Goal: Transaction & Acquisition: Purchase product/service

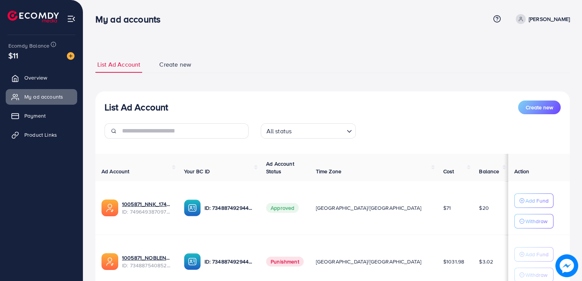
scroll to position [62, 0]
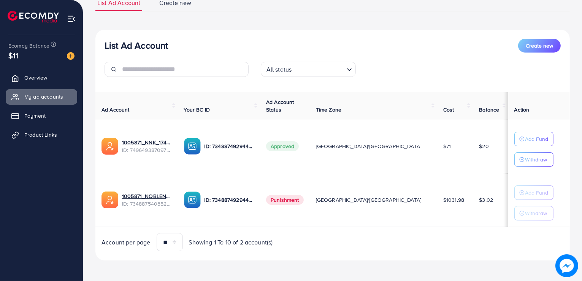
drag, startPoint x: 20, startPoint y: 56, endPoint x: 6, endPoint y: 56, distance: 13.7
click at [6, 56] on div "Ecomdy Balance $11" at bounding box center [41, 51] width 71 height 32
click at [21, 56] on div "$11" at bounding box center [41, 55] width 66 height 11
drag, startPoint x: 19, startPoint y: 56, endPoint x: 0, endPoint y: 55, distance: 19.0
click at [0, 55] on div "Ecomdy Balance $11 Overview My ad accounts Payment Product Links" at bounding box center [41, 140] width 83 height 281
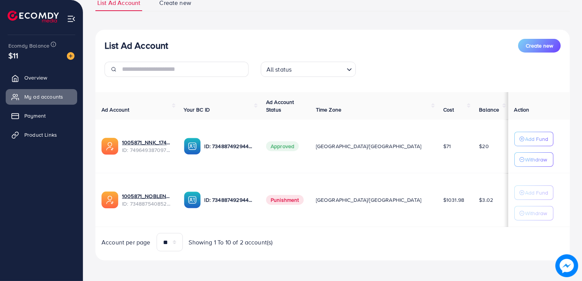
click at [19, 54] on div "$11" at bounding box center [41, 55] width 66 height 11
click at [37, 114] on span "Payment" at bounding box center [36, 116] width 21 height 8
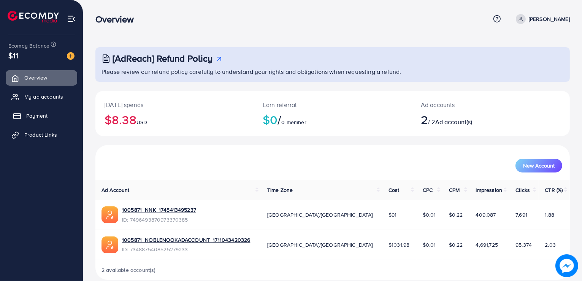
click at [33, 112] on span "Payment" at bounding box center [36, 116] width 21 height 8
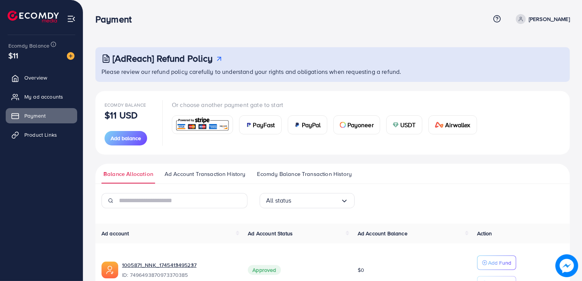
scroll to position [101, 0]
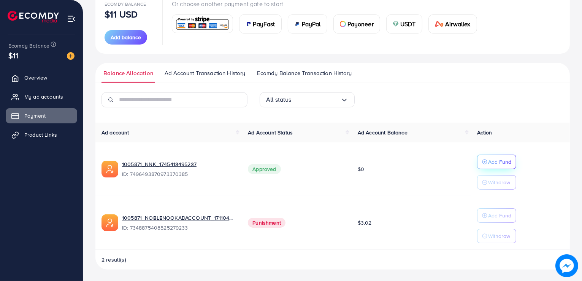
click at [507, 159] on p "Add Fund" at bounding box center [499, 161] width 23 height 9
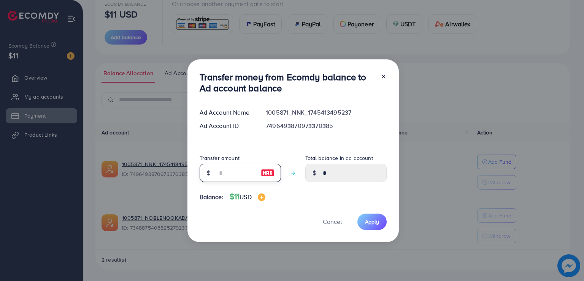
click at [227, 169] on input "number" at bounding box center [236, 173] width 38 height 18
click at [332, 222] on span "Cancel" at bounding box center [332, 221] width 19 height 8
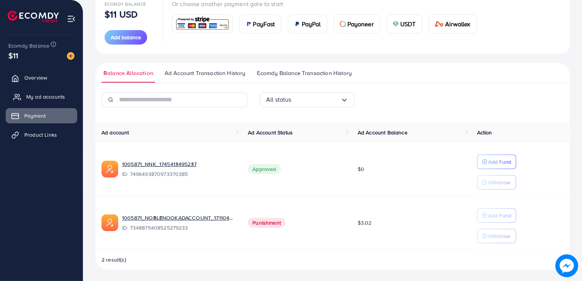
click at [35, 97] on span "My ad accounts" at bounding box center [45, 97] width 39 height 8
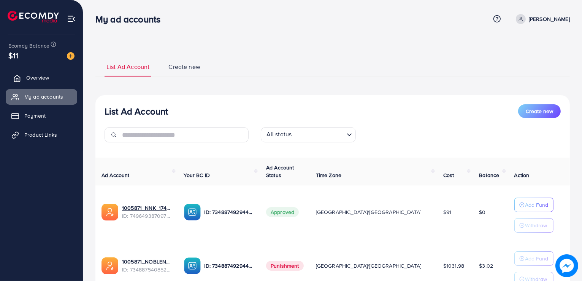
click at [29, 80] on span "Overview" at bounding box center [37, 78] width 23 height 8
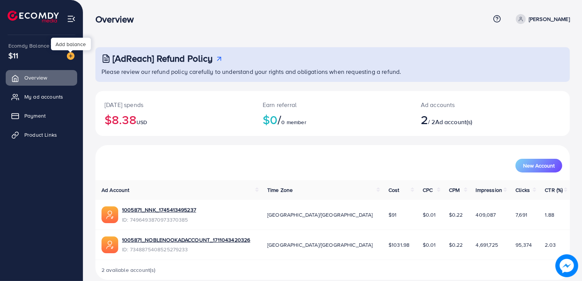
click at [70, 55] on img at bounding box center [71, 56] width 8 height 8
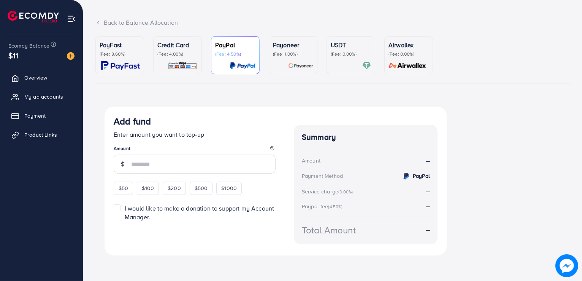
scroll to position [40, 0]
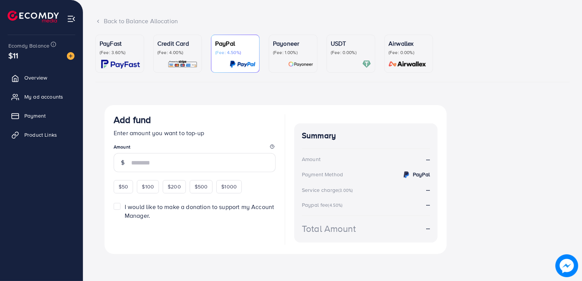
click at [177, 52] on p "(Fee: 4.00%)" at bounding box center [177, 52] width 40 height 6
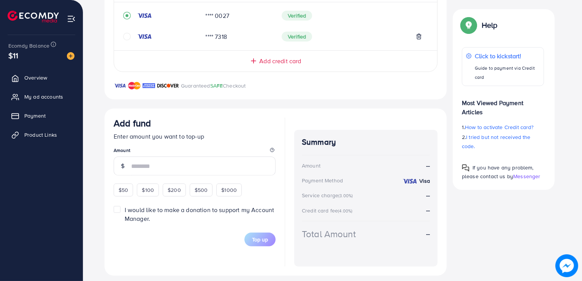
scroll to position [198, 0]
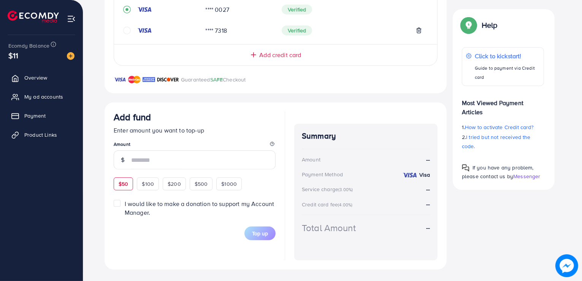
click at [122, 183] on span "$50" at bounding box center [124, 184] width 10 height 8
type input "**"
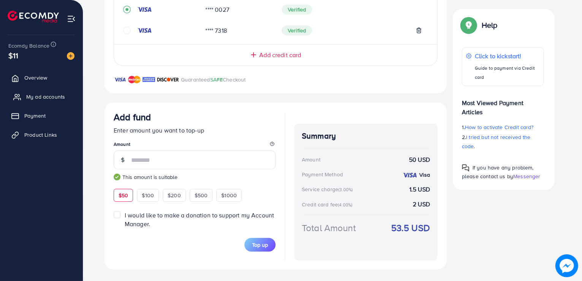
click at [54, 95] on span "My ad accounts" at bounding box center [45, 97] width 39 height 8
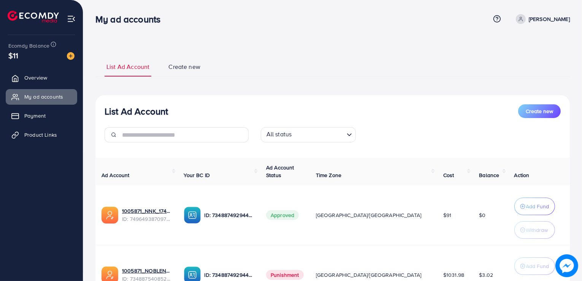
click at [245, 216] on p "ID: 7348874929443520513" at bounding box center [230, 214] width 50 height 9
click at [166, 210] on link "1005871_NNK_1745413495237" at bounding box center [147, 211] width 50 height 8
